Goal: Information Seeking & Learning: Find specific page/section

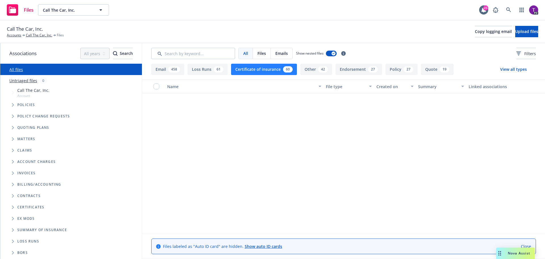
scroll to position [398, 0]
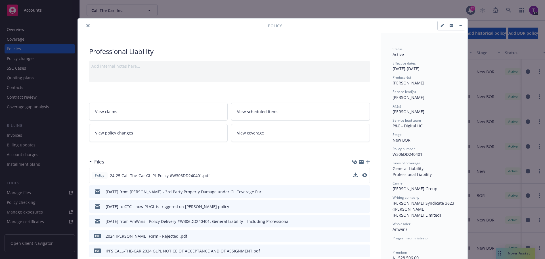
scroll to position [4, 0]
click at [363, 175] on icon "preview file" at bounding box center [364, 175] width 5 height 4
click at [86, 26] on icon "close" at bounding box center [87, 25] width 3 height 3
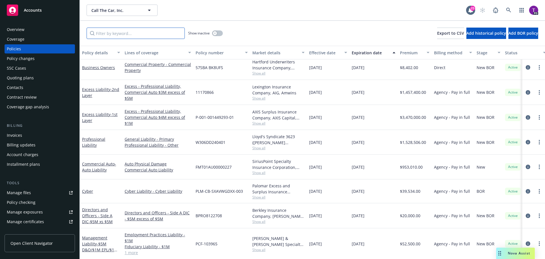
click at [111, 34] on input "Filter by keyword..." at bounding box center [136, 33] width 98 height 11
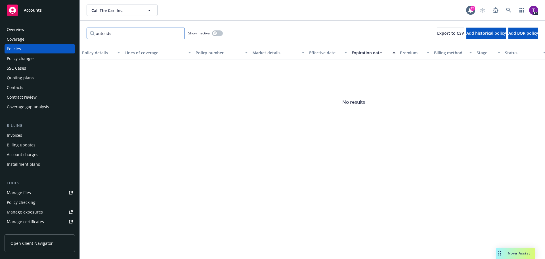
drag, startPoint x: 115, startPoint y: 34, endPoint x: 77, endPoint y: 35, distance: 38.1
click at [77, 35] on div "Accounts Overview Coverage Policies Policy changes SSC Cases Quoting plans Cont…" at bounding box center [272, 129] width 545 height 259
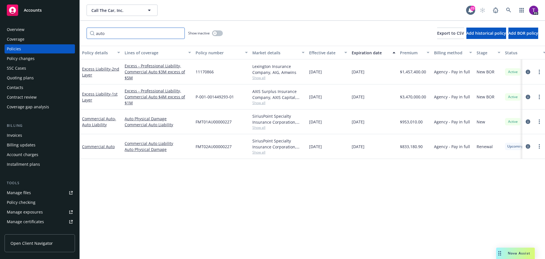
type input "auto"
click at [22, 193] on div "Manage files" at bounding box center [19, 192] width 24 height 9
click at [26, 195] on div "Manage files" at bounding box center [19, 192] width 24 height 9
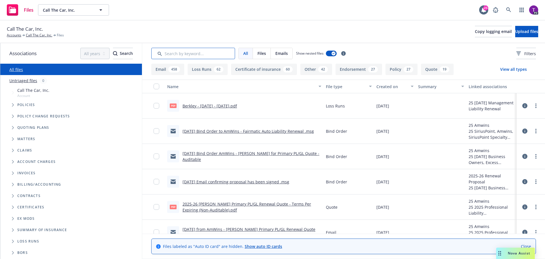
click at [218, 56] on input "Search by keyword..." at bounding box center [193, 53] width 84 height 11
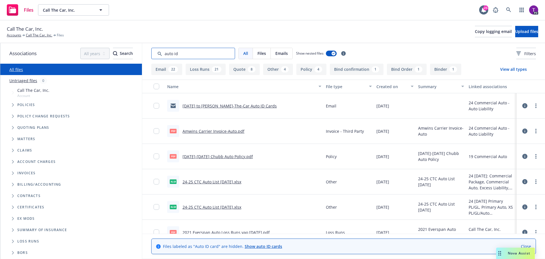
type input "auto id"
click at [230, 106] on link "[DATE] to [PERSON_NAME]-The-Car Auto ID Cards" at bounding box center [230, 105] width 94 height 5
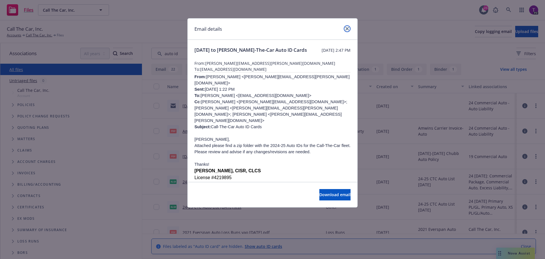
click at [348, 29] on icon "close" at bounding box center [347, 28] width 3 height 3
